Goal: Task Accomplishment & Management: Complete application form

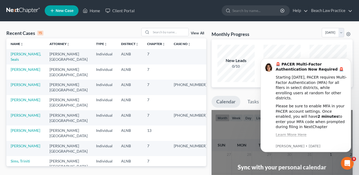
click at [161, 12] on ul "New Case Home Client Portal - No Result - See all results Or Press Enter... Hel…" at bounding box center [199, 11] width 308 height 14
click at [64, 13] on link "New Case" at bounding box center [62, 10] width 34 height 11
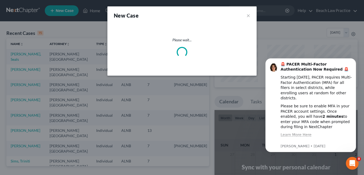
select select "1"
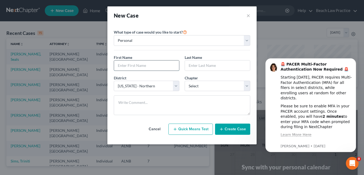
click at [138, 66] on input "text" at bounding box center [146, 65] width 65 height 10
type input "[PERSON_NAME]"
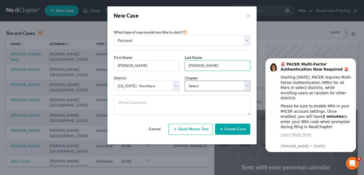
type input "[PERSON_NAME]"
click at [249, 86] on select "Select 7 11 12 13" at bounding box center [218, 86] width 66 height 11
select select "0"
click at [185, 81] on select "Select 7 11 12 13" at bounding box center [218, 86] width 66 height 11
click at [238, 130] on button "Create Case" at bounding box center [232, 129] width 35 height 11
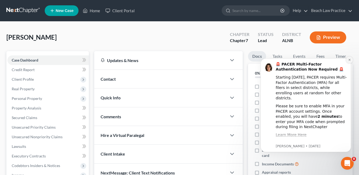
click at [348, 59] on icon "Dismiss notification" at bounding box center [349, 59] width 3 height 3
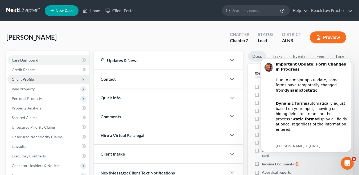
click at [34, 80] on span "Client Profile" at bounding box center [48, 80] width 82 height 10
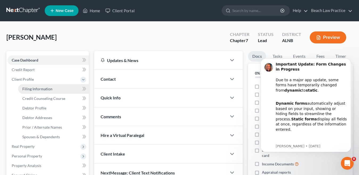
click at [46, 86] on link "Filing Information" at bounding box center [53, 89] width 71 height 10
select select "1"
select select "0"
select select "1"
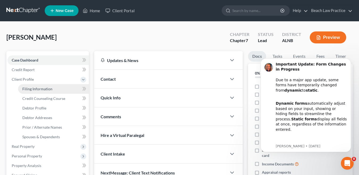
select select "0"
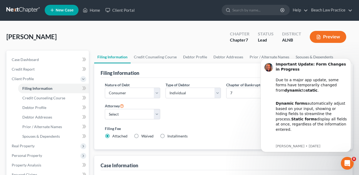
scroll to position [8, 0]
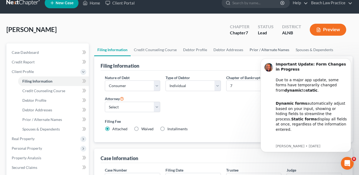
drag, startPoint x: 37, startPoint y: 53, endPoint x: 59, endPoint y: 18, distance: 41.5
click at [37, 53] on span "Case Dashboard" at bounding box center [25, 52] width 27 height 5
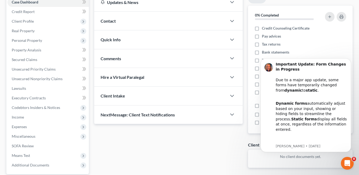
scroll to position [65, 0]
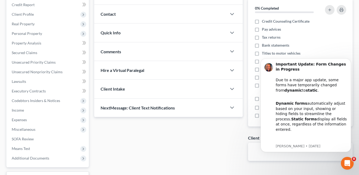
click at [114, 88] on span "Client Intake" at bounding box center [113, 88] width 25 height 5
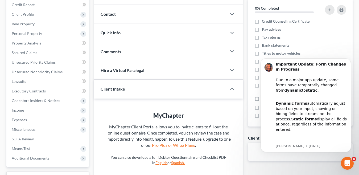
scroll to position [112, 0]
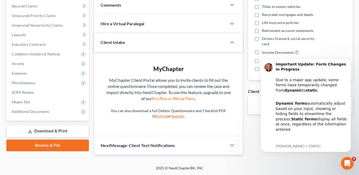
click at [159, 115] on link "English" at bounding box center [162, 116] width 12 height 5
